Goal: Find specific fact: Find specific fact

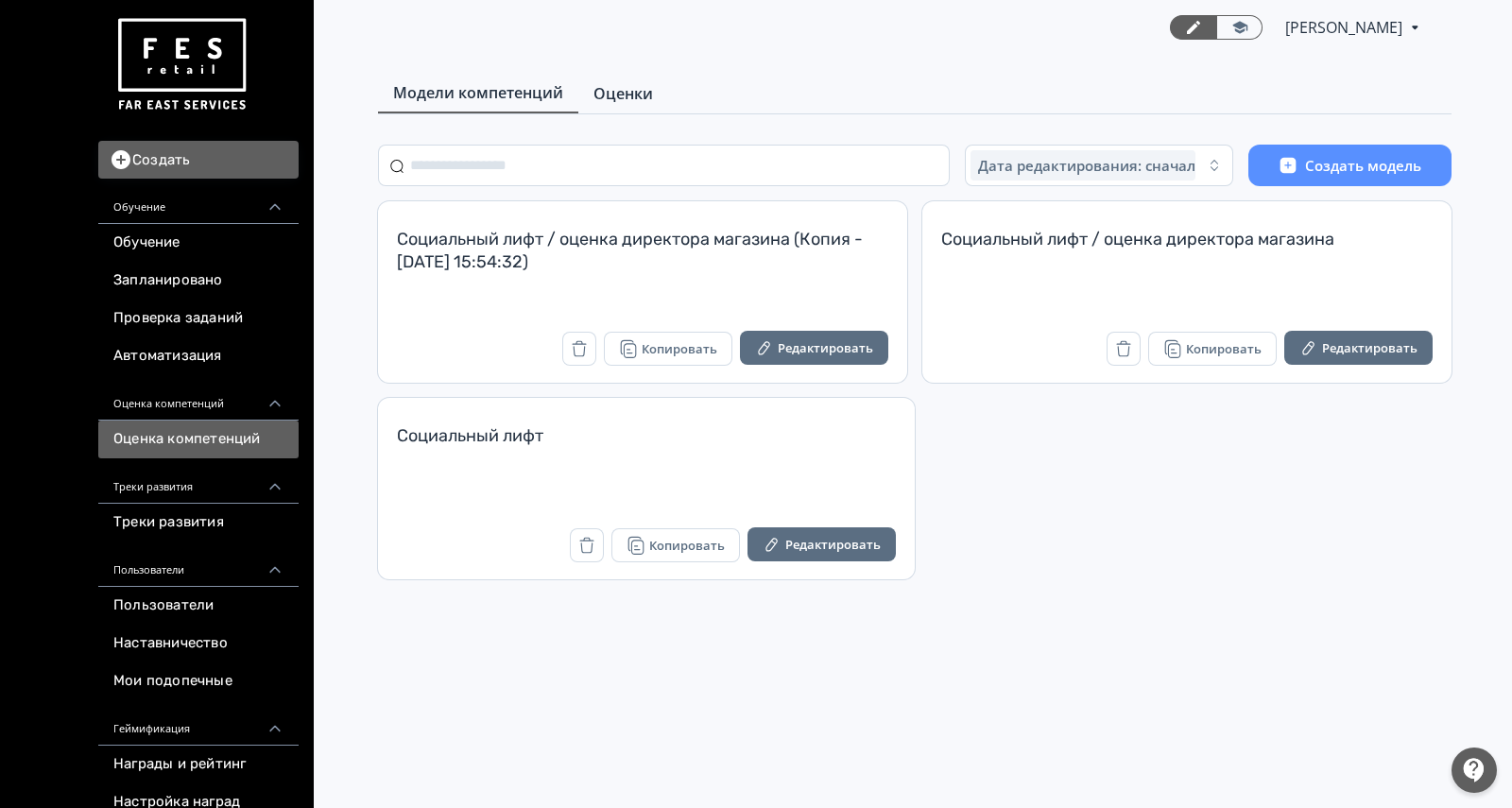
click at [624, 101] on span "Оценки" at bounding box center [623, 93] width 60 height 23
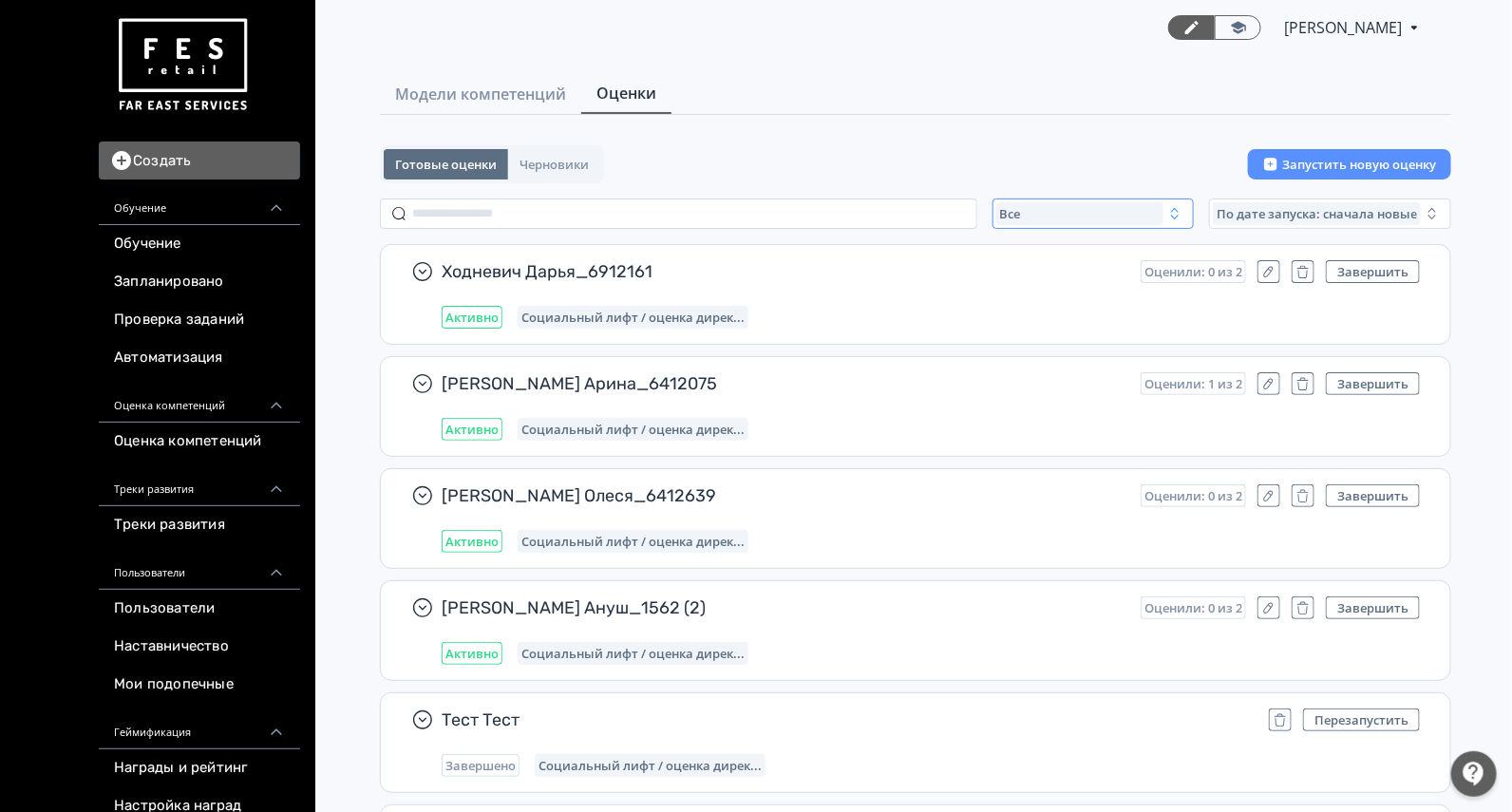
click at [1057, 206] on div "Все" at bounding box center [1080, 214] width 167 height 23
click at [1044, 284] on span "Активные" at bounding box center [1051, 291] width 69 height 19
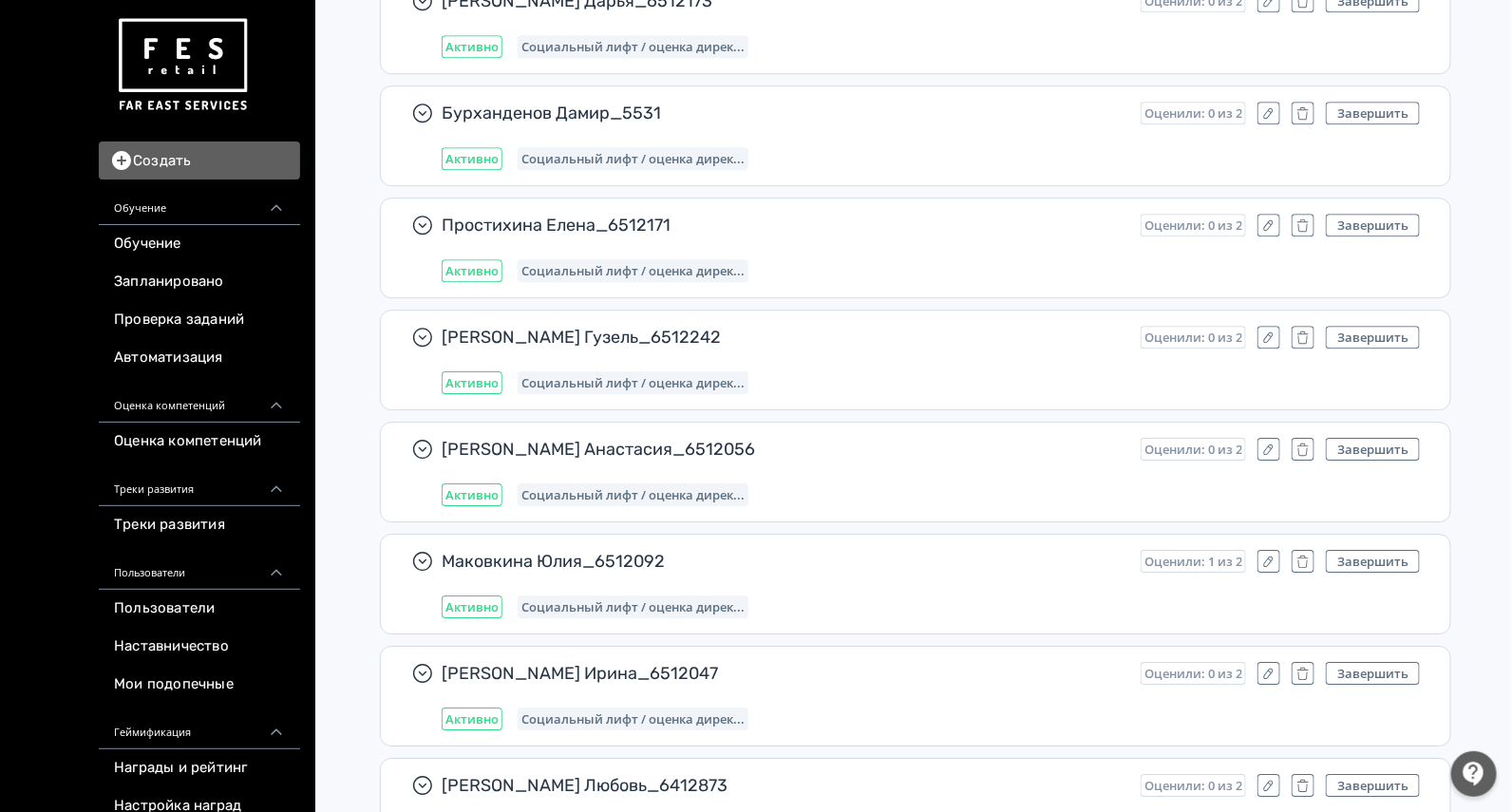
scroll to position [6633, 0]
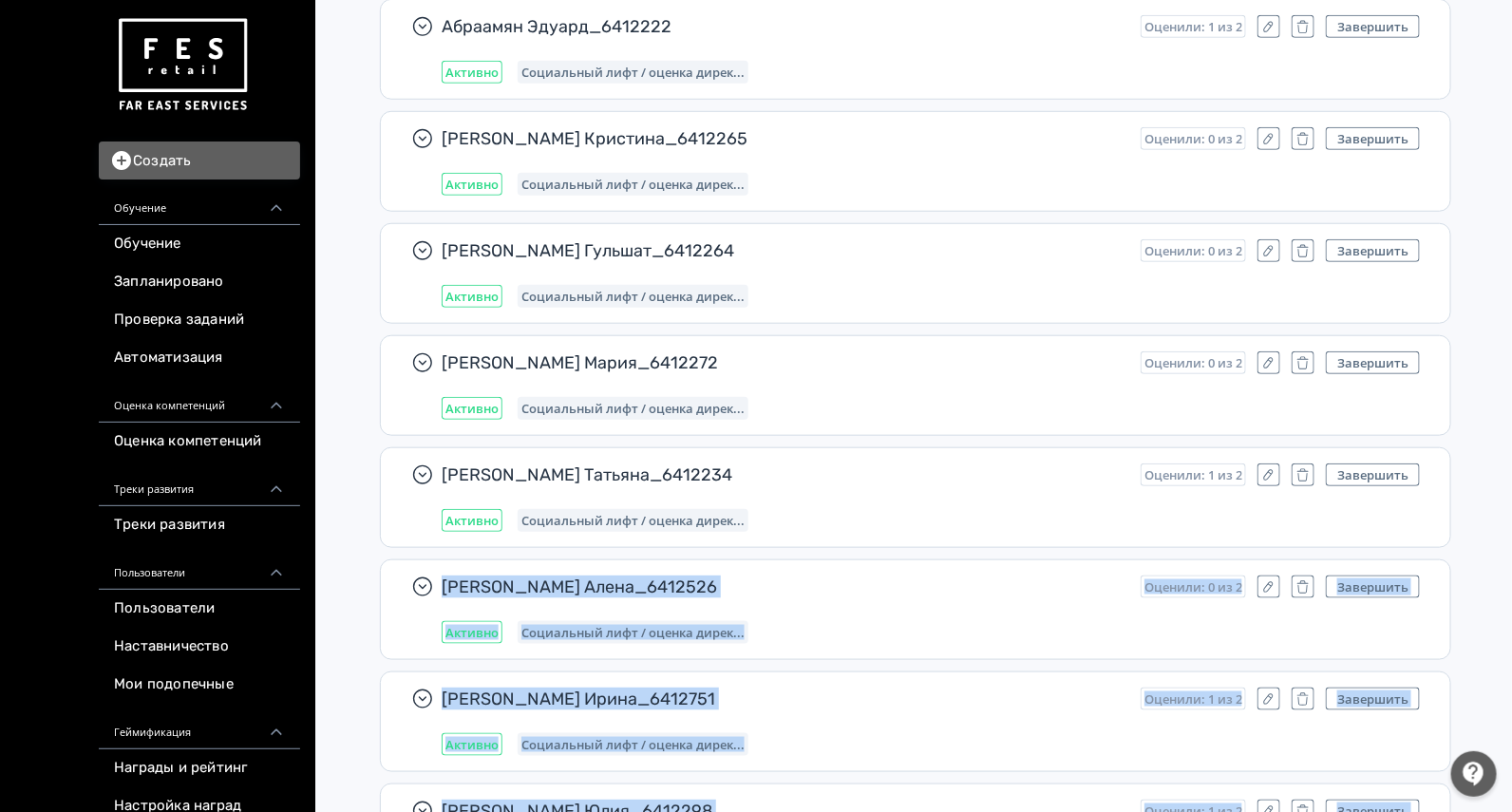
drag, startPoint x: 1511, startPoint y: 480, endPoint x: 1519, endPoint y: 804, distance: 324.1
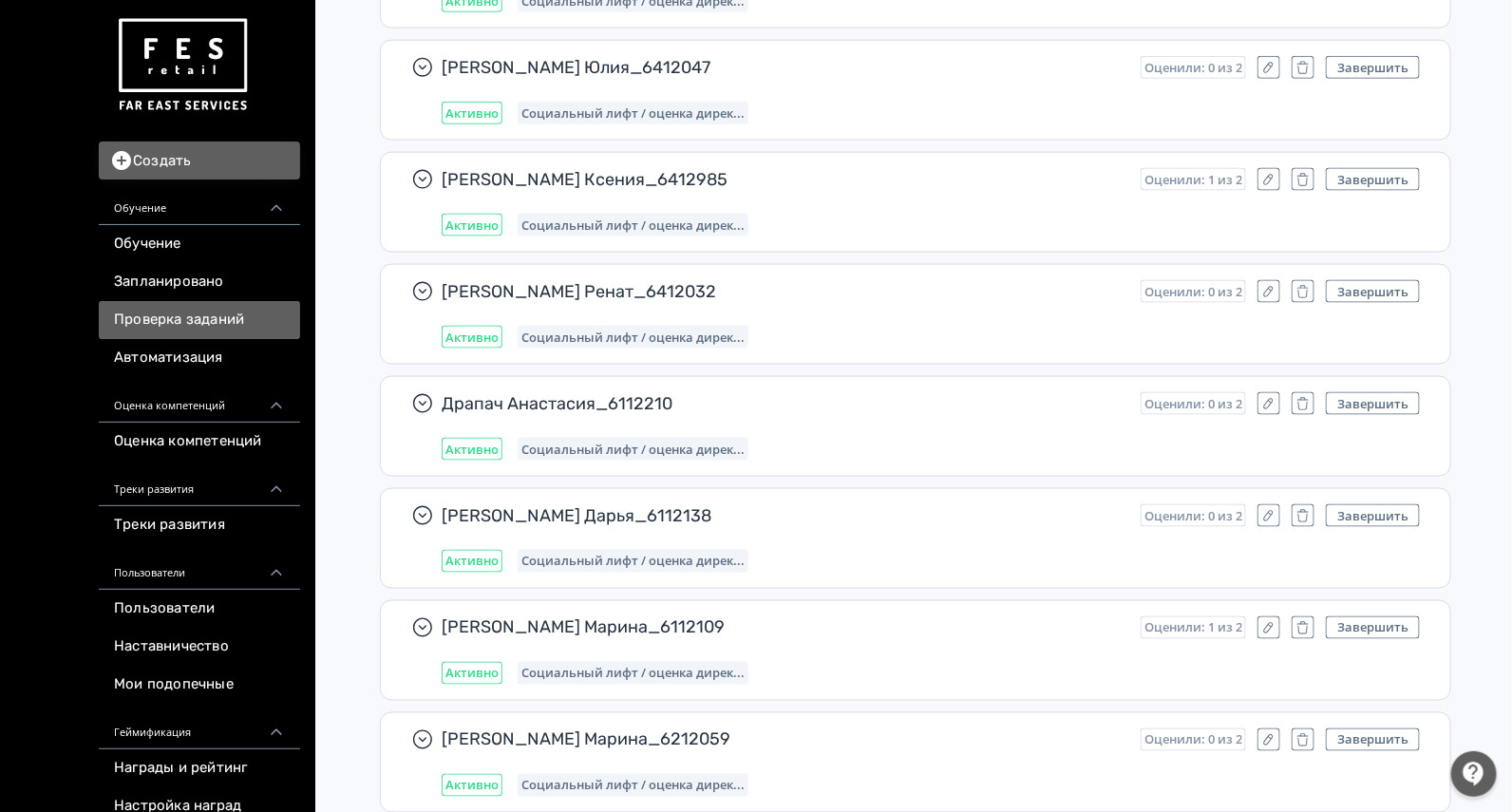
scroll to position [28093, 0]
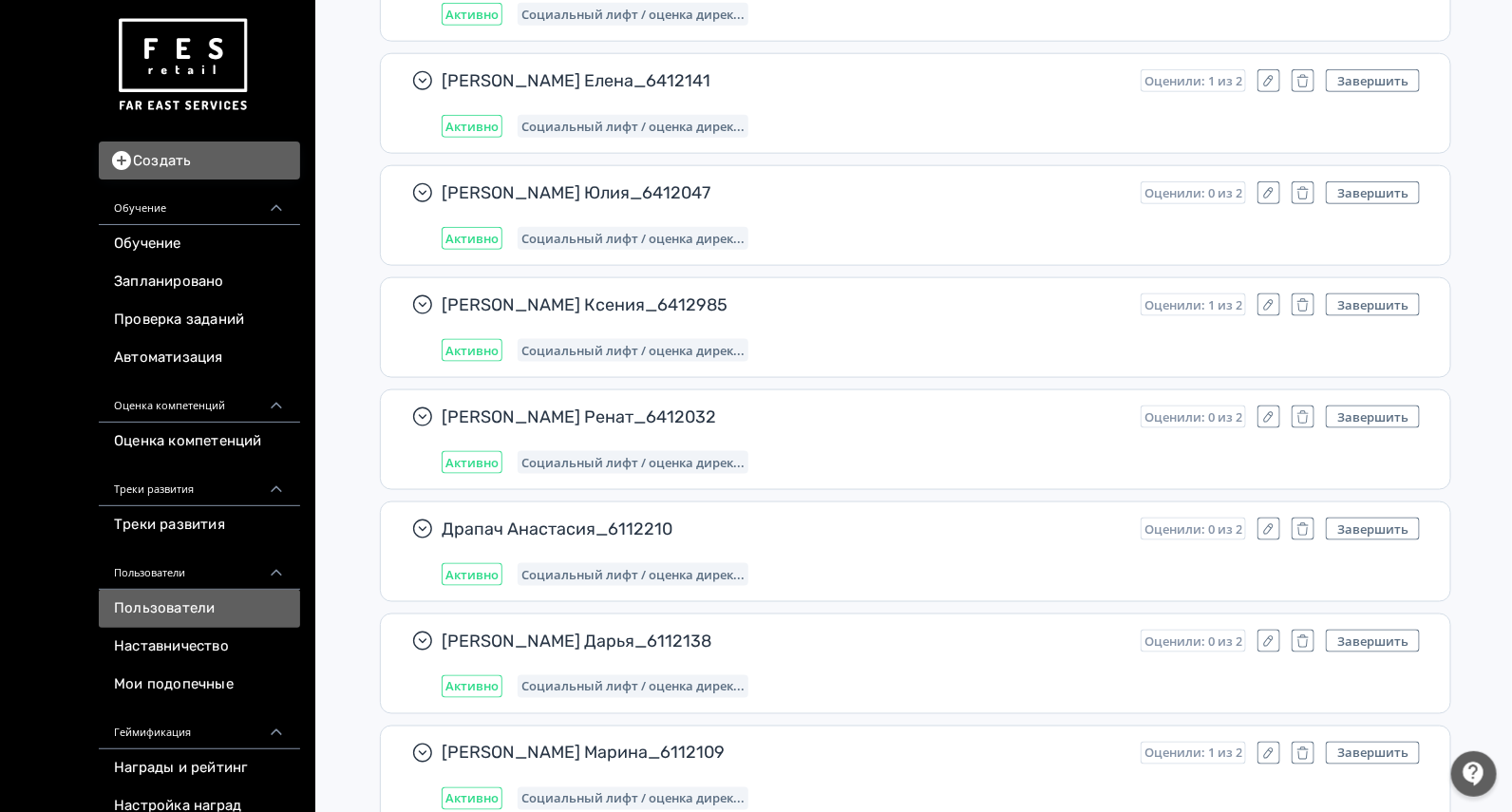
click at [143, 611] on link "Пользователи" at bounding box center [199, 608] width 202 height 38
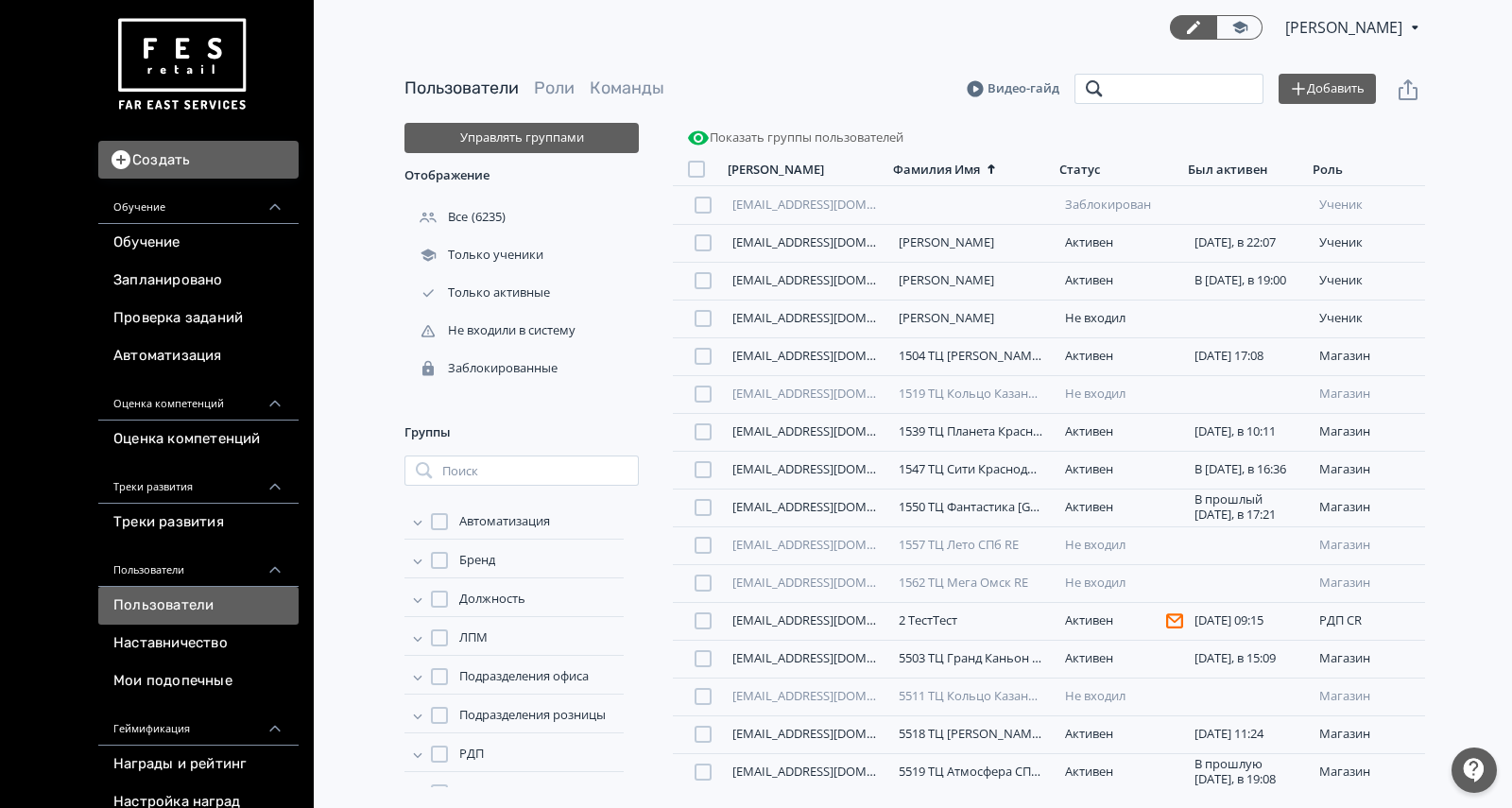
click at [1167, 91] on input "search" at bounding box center [1168, 88] width 189 height 30
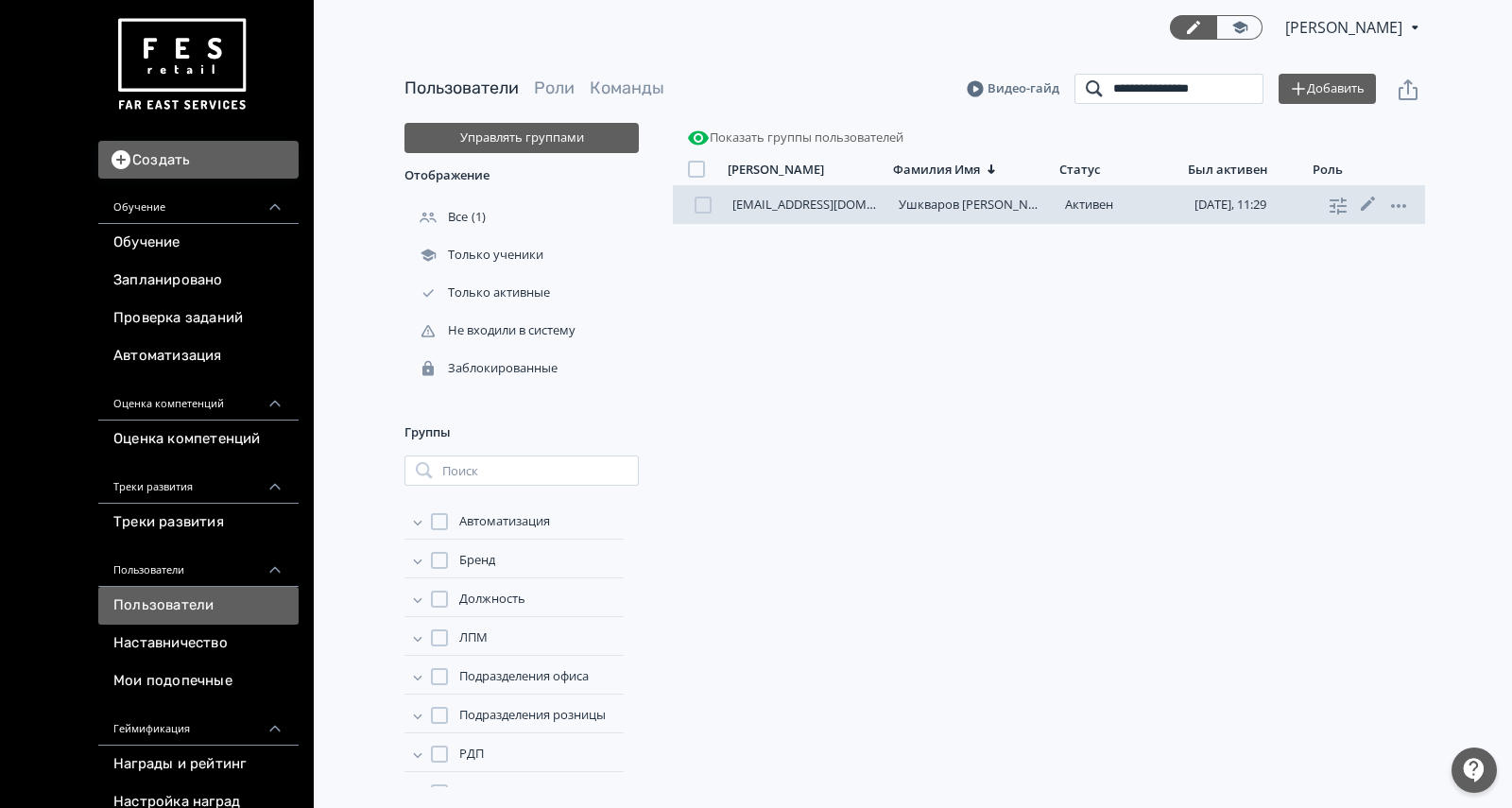
type input "**********"
click at [965, 204] on link "Ушкваров [PERSON_NAME]" at bounding box center [978, 204] width 159 height 17
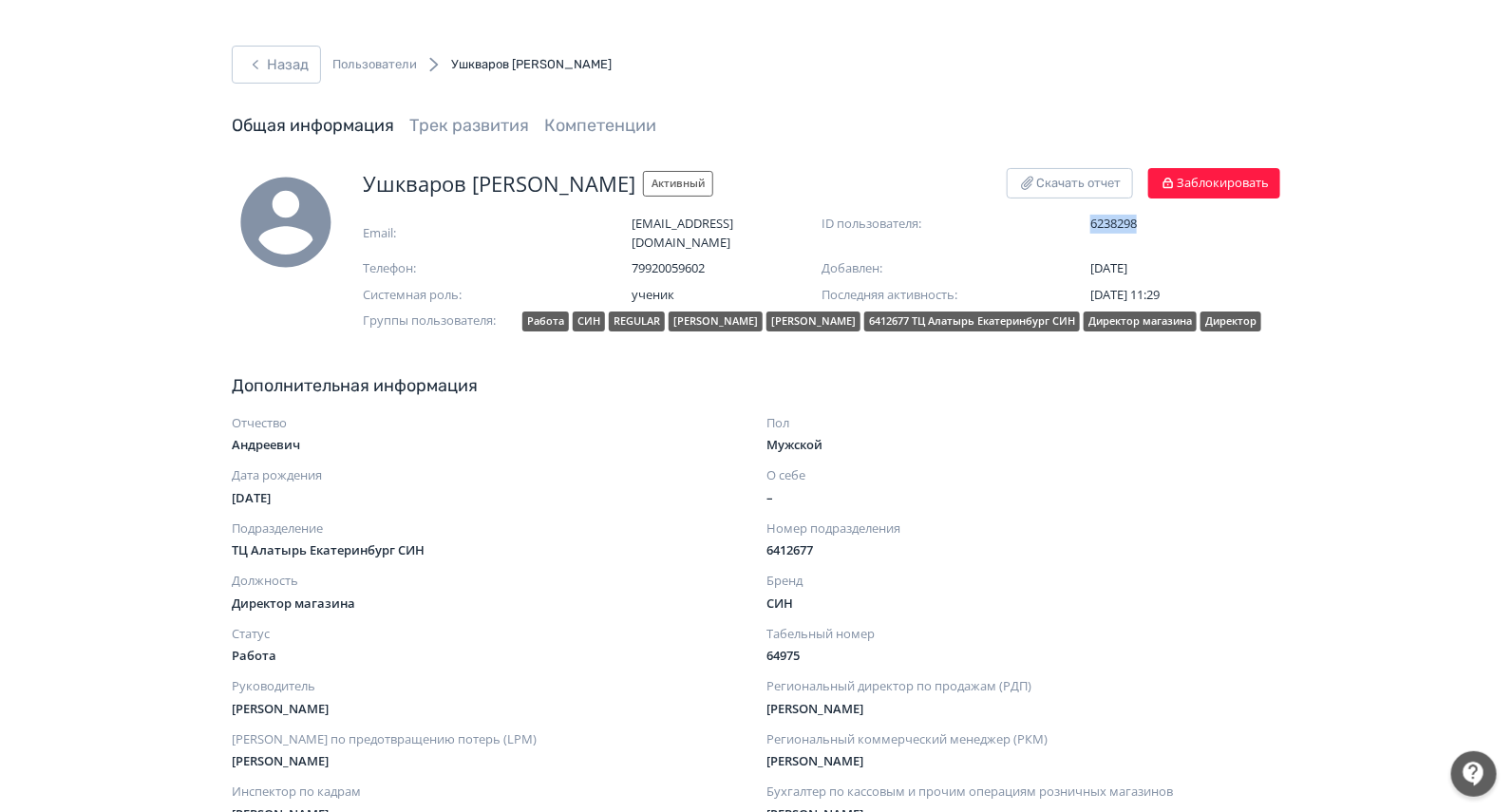
drag, startPoint x: 1137, startPoint y: 223, endPoint x: 1088, endPoint y: 221, distance: 49.0
click at [1088, 221] on div "ID пользователя: 6238298" at bounding box center [1051, 223] width 459 height 19
copy span "6238298"
click at [277, 67] on button "Назад" at bounding box center [276, 64] width 90 height 38
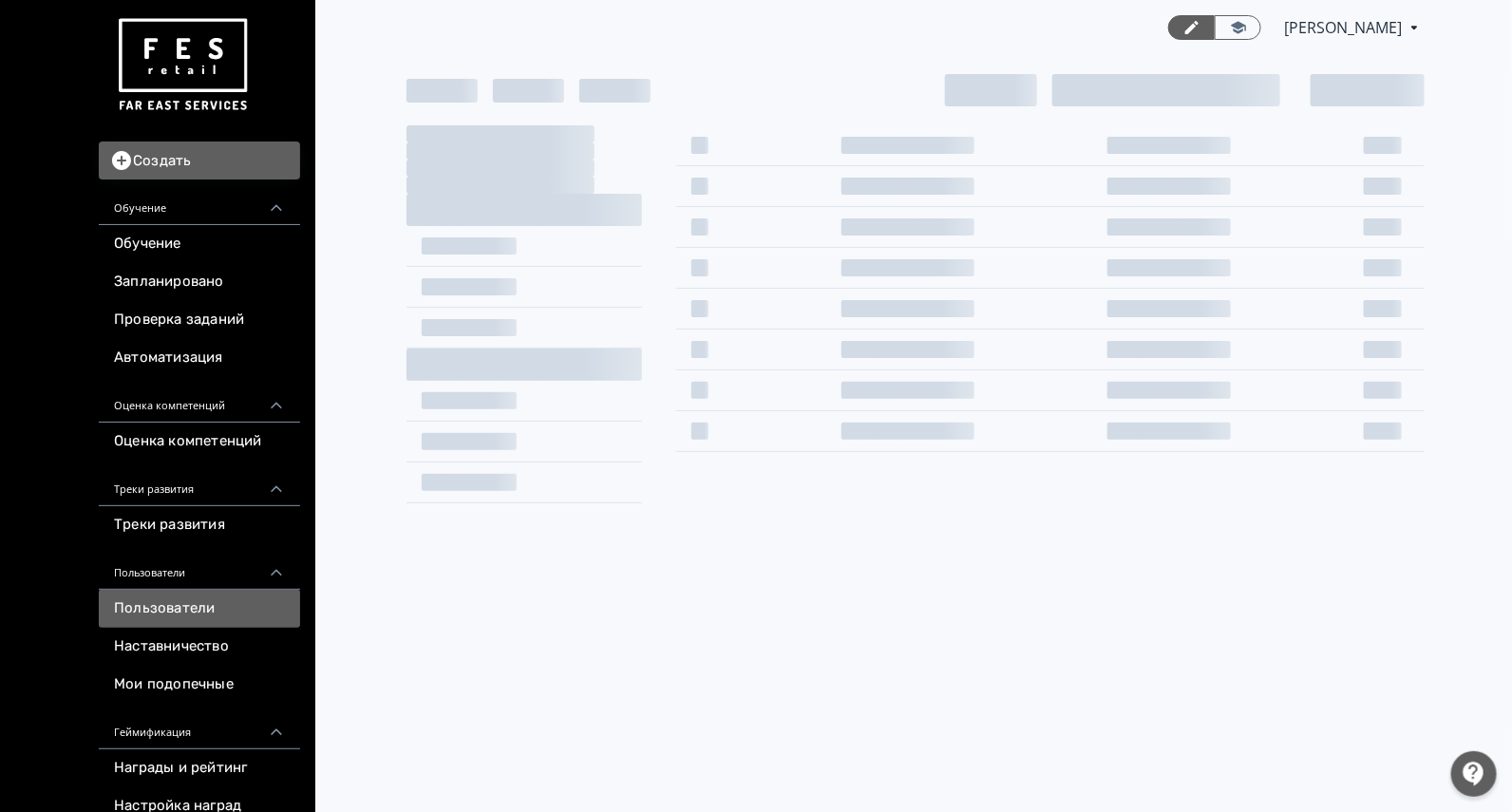
click at [168, 67] on img at bounding box center [182, 65] width 137 height 107
